Goal: Information Seeking & Learning: Get advice/opinions

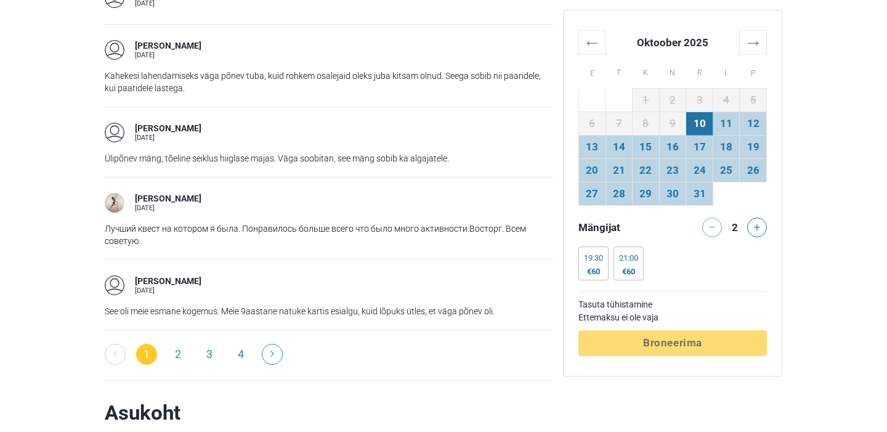
scroll to position [2060, 0]
click at [199, 345] on link "3" at bounding box center [209, 355] width 21 height 21
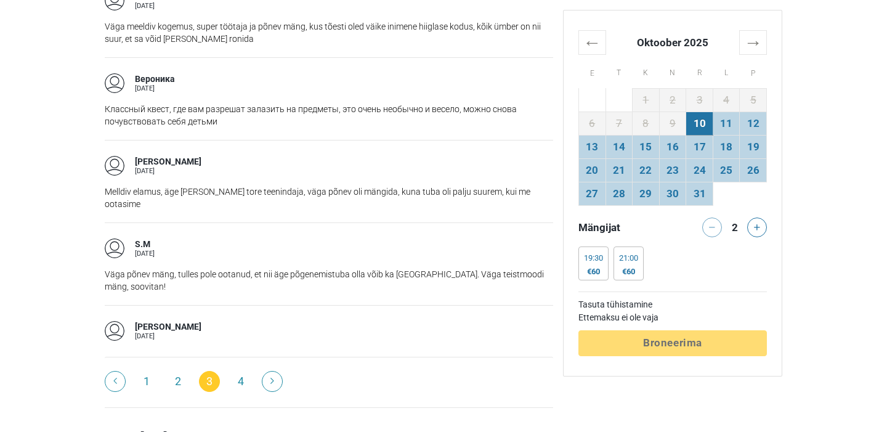
scroll to position [1918, 0]
click at [240, 370] on link "4" at bounding box center [240, 380] width 21 height 21
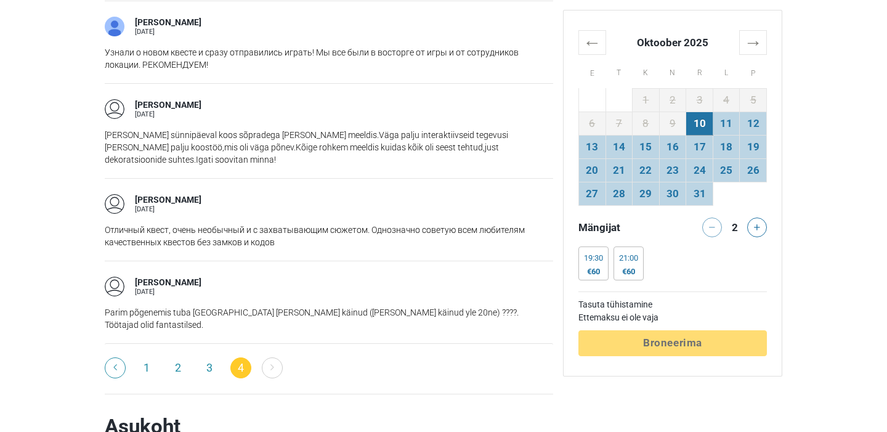
scroll to position [1382, 0]
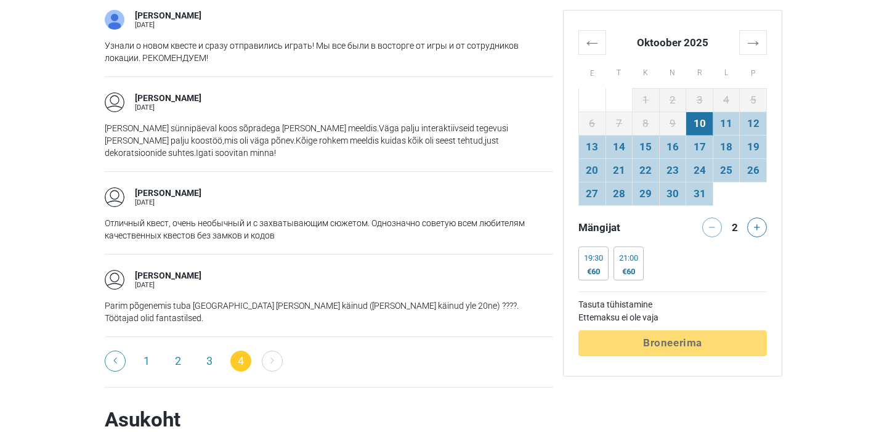
click at [185, 351] on li "2" at bounding box center [178, 361] width 20 height 21
click at [179, 351] on link "2" at bounding box center [178, 361] width 21 height 21
